Goal: Information Seeking & Learning: Learn about a topic

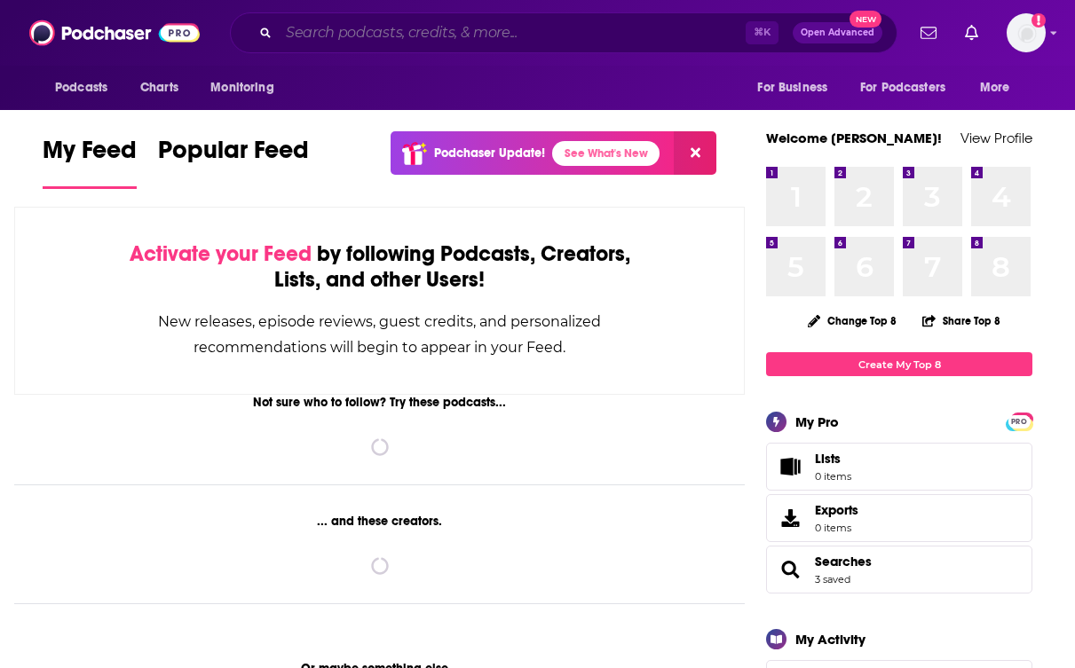
click at [350, 35] on input "Search podcasts, credits, & more..." at bounding box center [512, 33] width 467 height 28
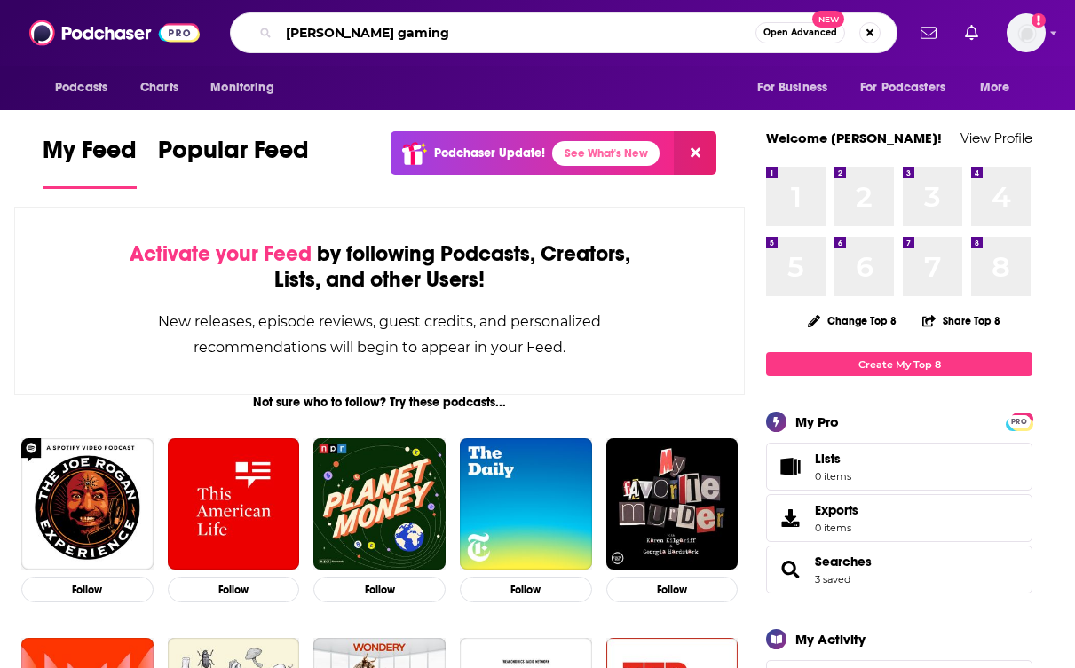
type input "[PERSON_NAME] gaming"
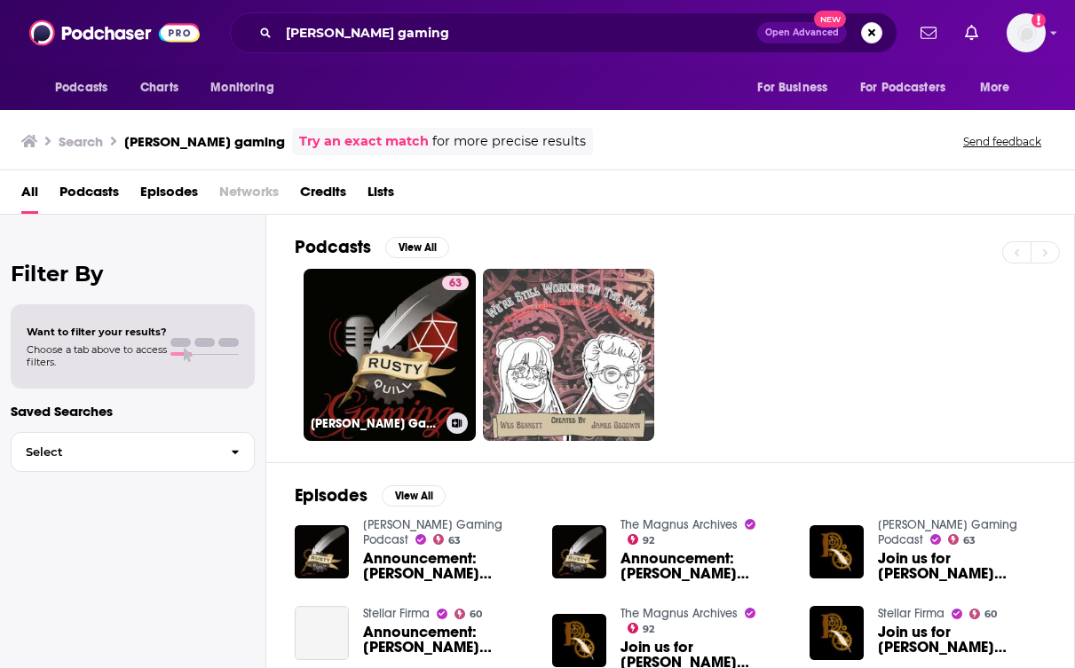
click at [385, 345] on link "63 [PERSON_NAME] Gaming Podcast" at bounding box center [390, 355] width 172 height 172
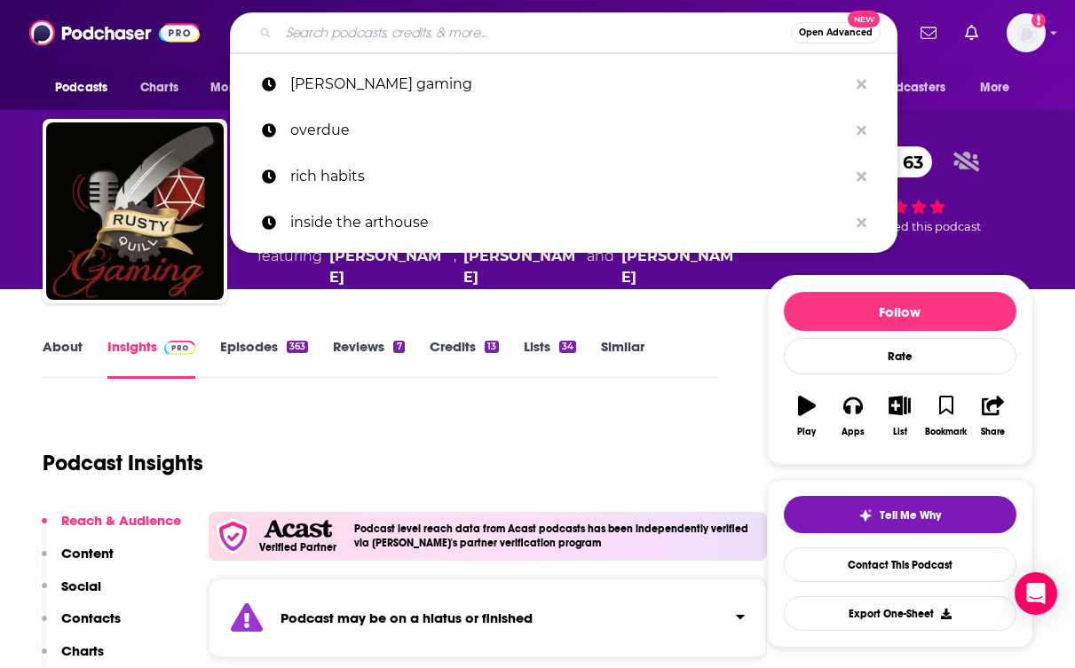
click at [333, 28] on input "Search podcasts, credits, & more..." at bounding box center [535, 33] width 512 height 28
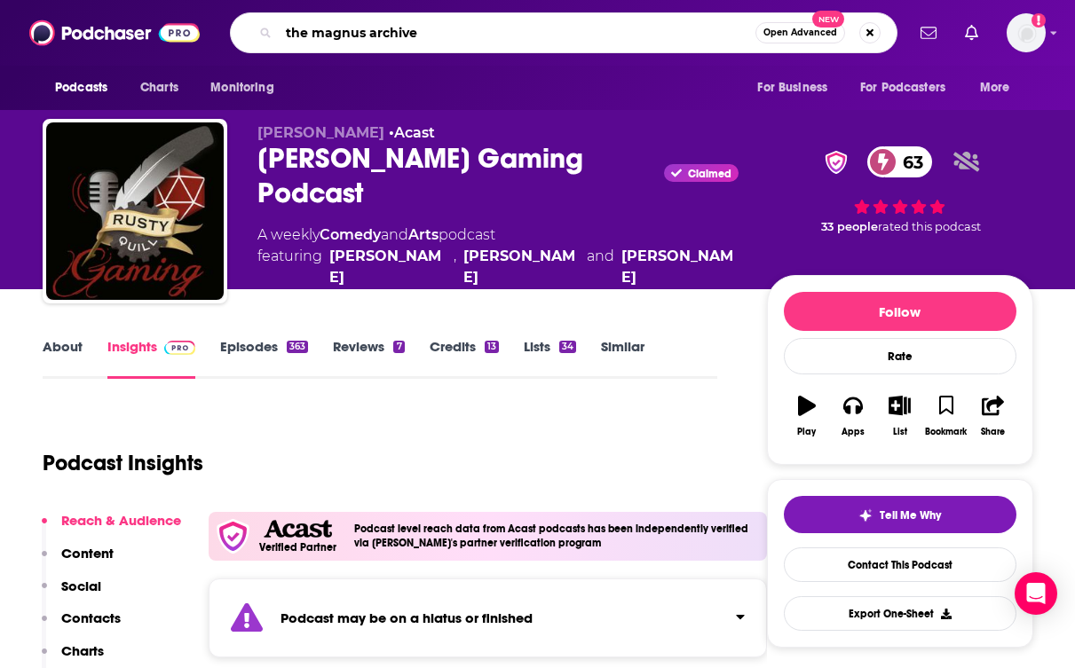
type input "the magnus archives"
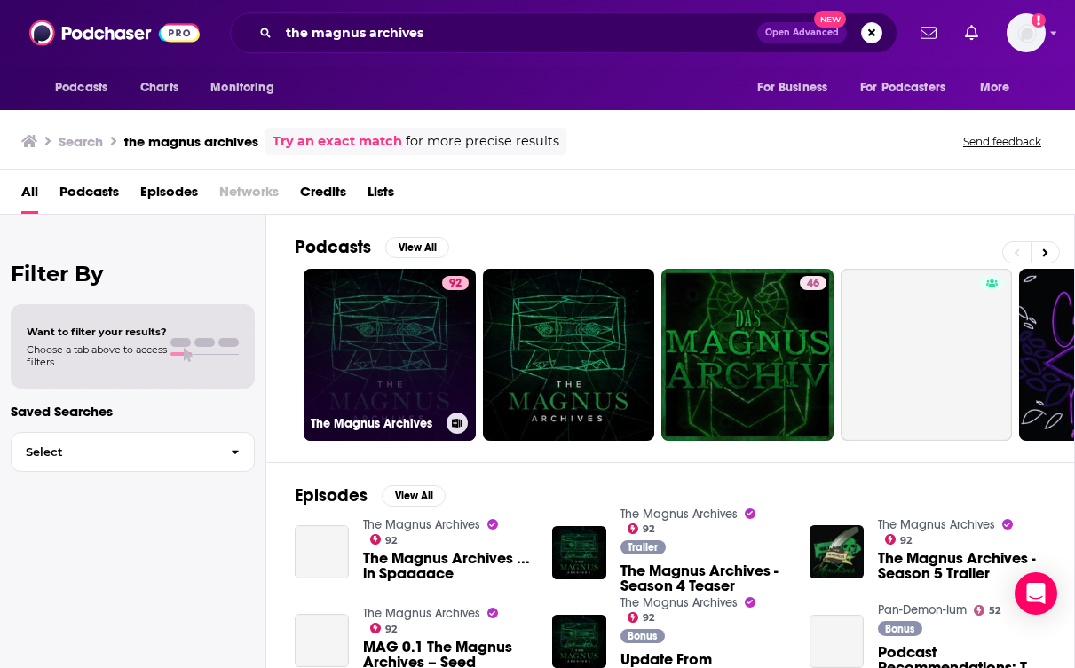
click at [394, 353] on link "92 The Magnus Archives" at bounding box center [390, 355] width 172 height 172
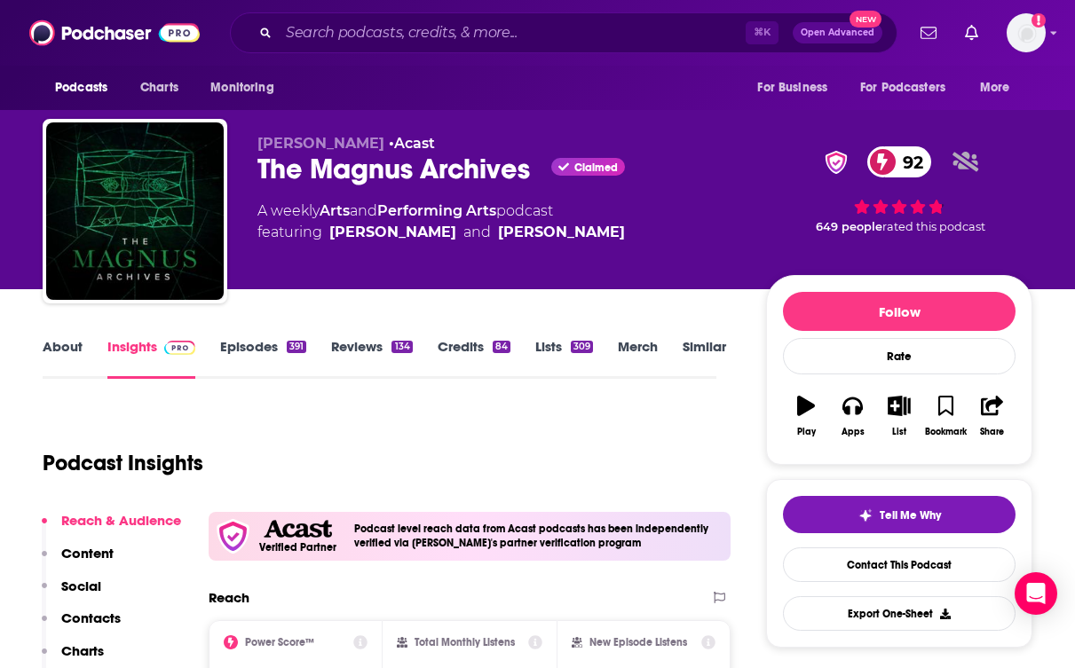
click at [56, 352] on link "About" at bounding box center [63, 358] width 40 height 41
